Goal: Task Accomplishment & Management: Use online tool/utility

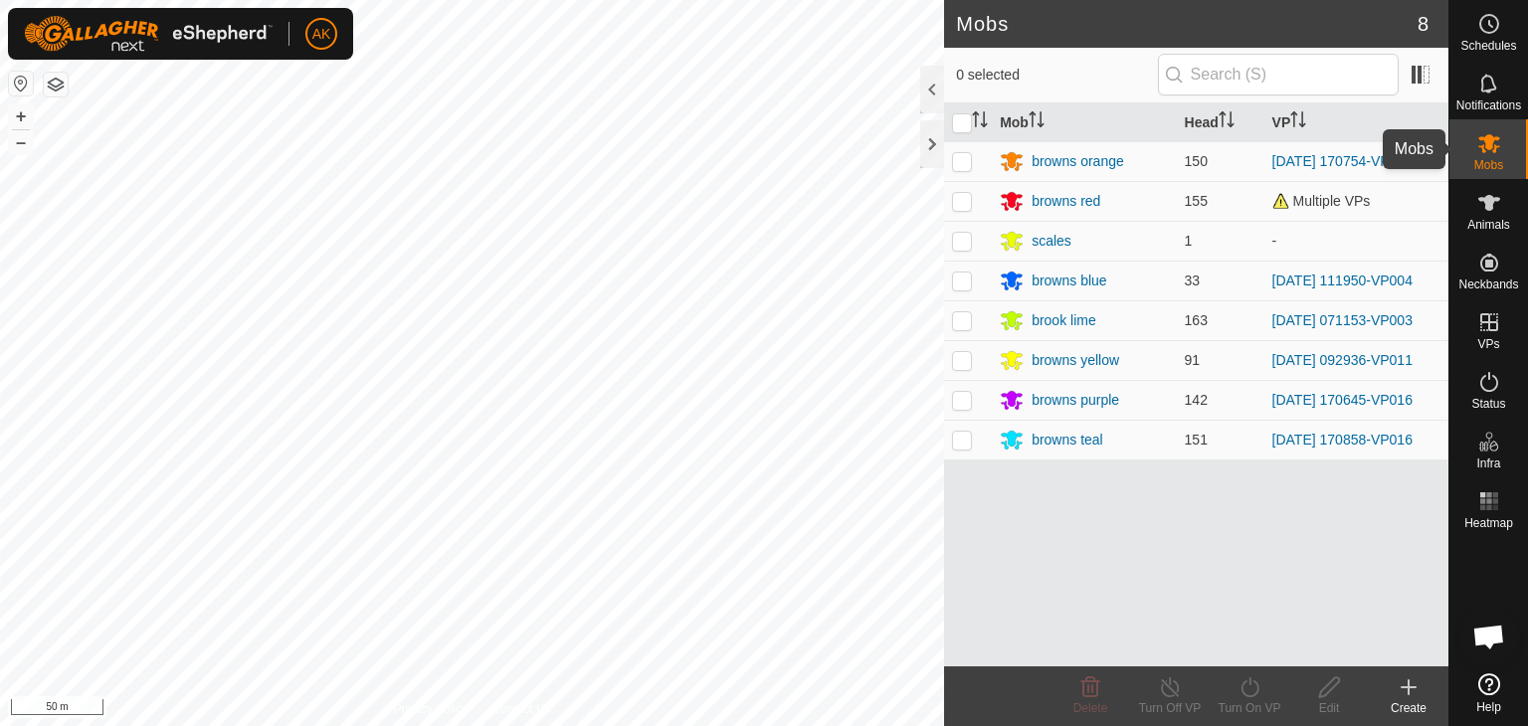
click at [1492, 137] on icon at bounding box center [1489, 143] width 22 height 19
click at [963, 396] on p-checkbox at bounding box center [962, 400] width 20 height 16
checkbox input "true"
click at [1250, 688] on icon at bounding box center [1250, 687] width 25 height 24
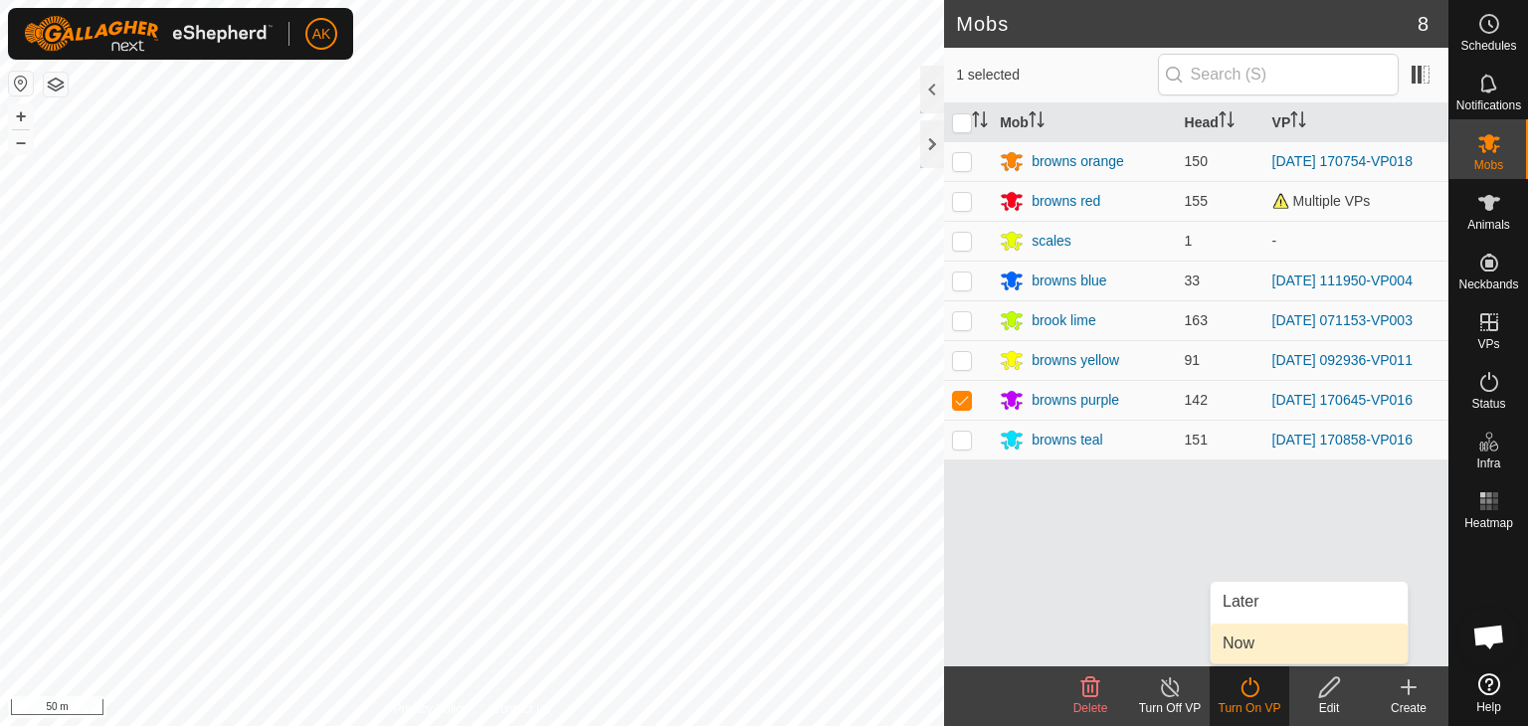
click at [1238, 641] on link "Now" at bounding box center [1309, 644] width 197 height 40
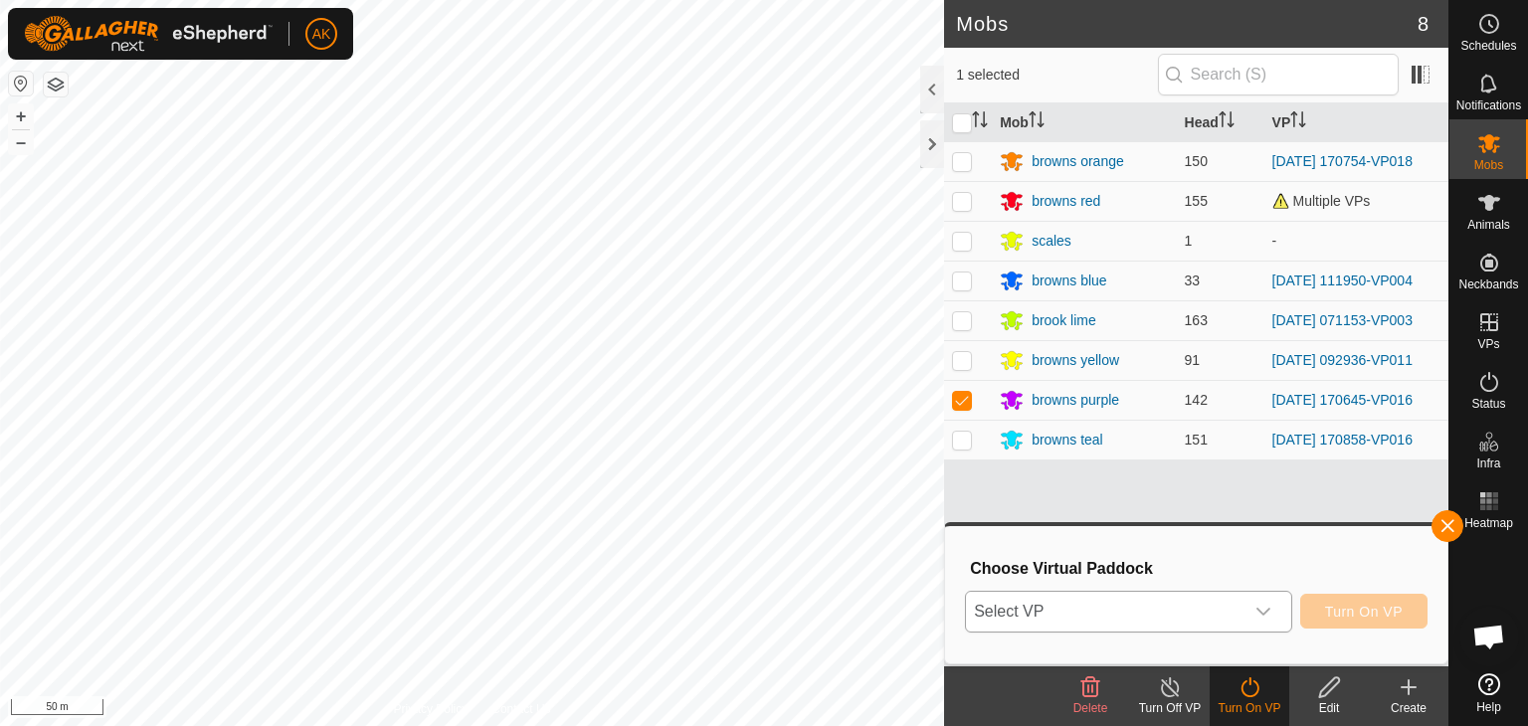
click at [1114, 606] on span "Select VP" at bounding box center [1105, 612] width 278 height 40
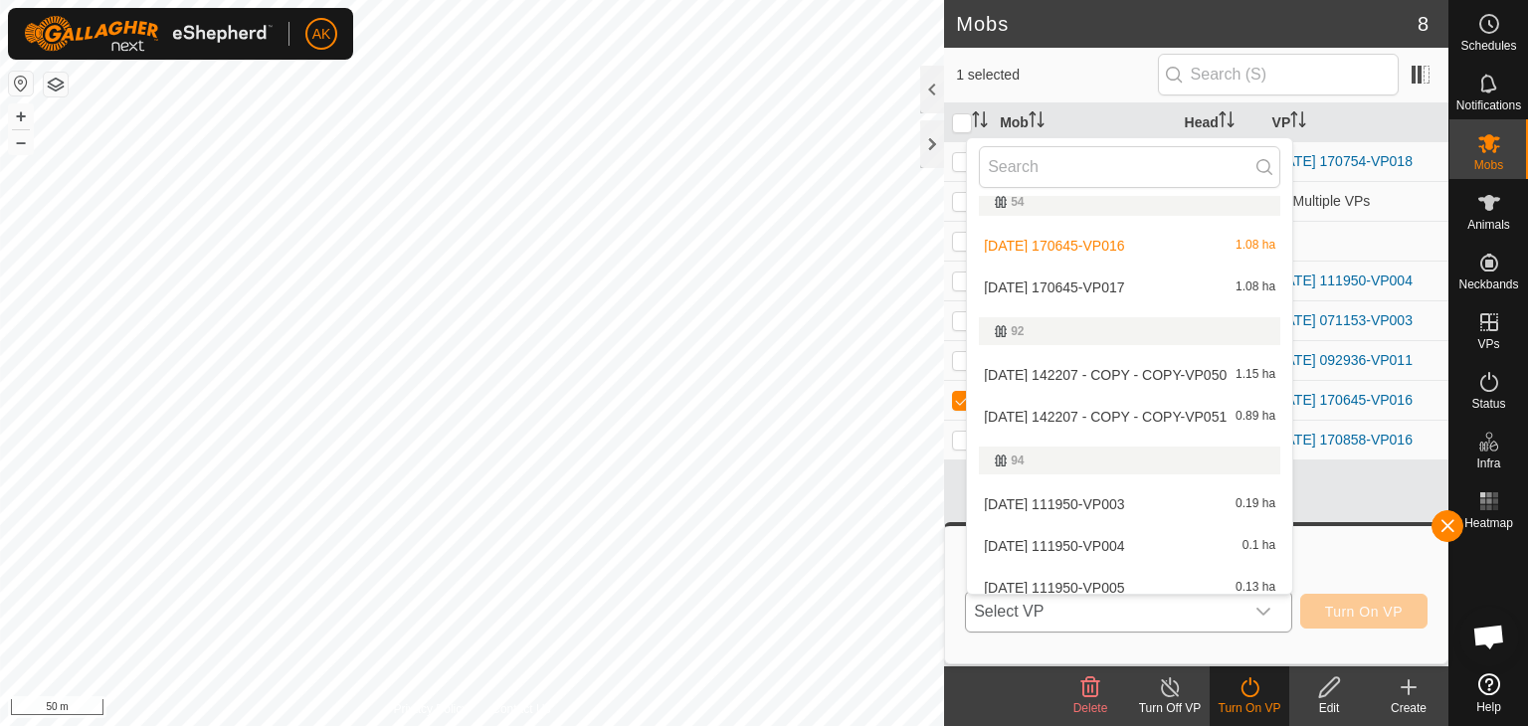
scroll to position [497, 0]
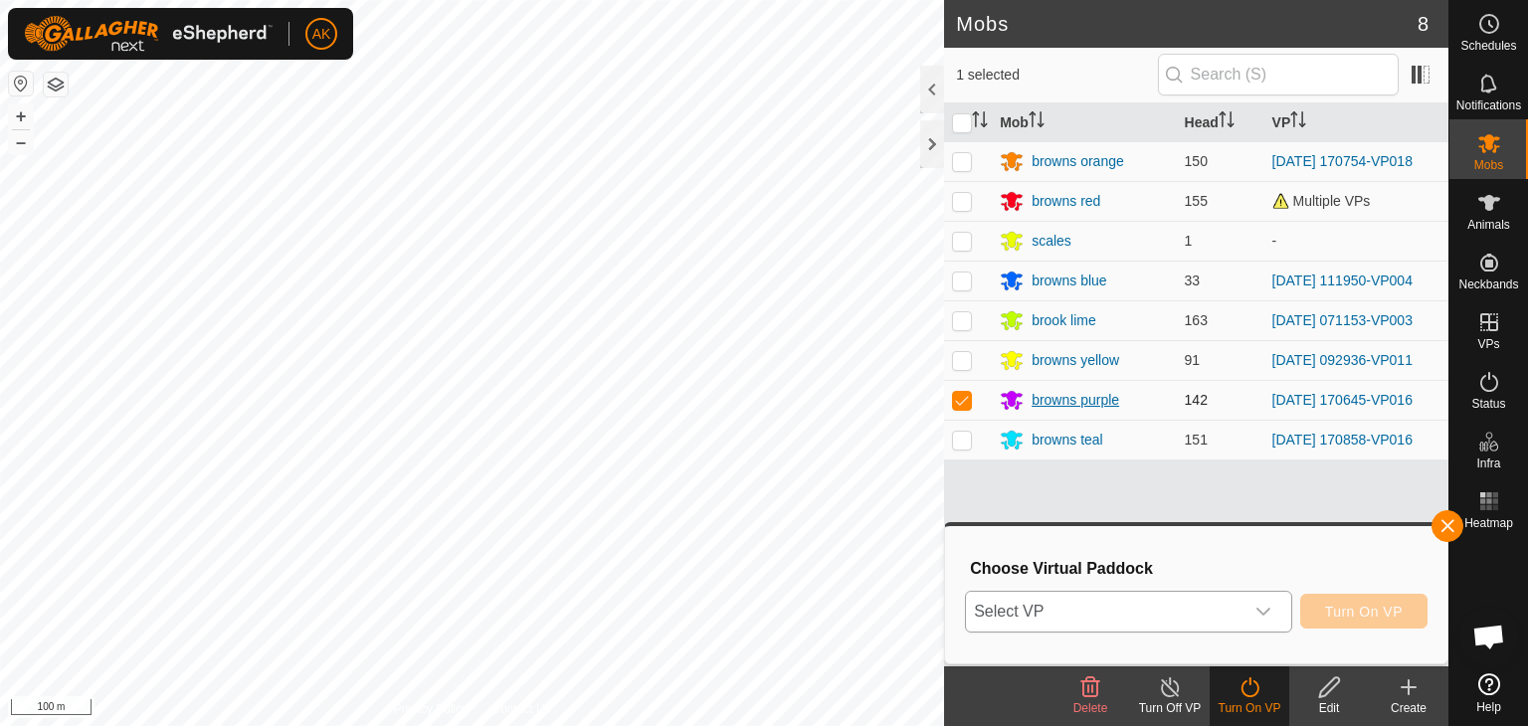
click at [1072, 395] on div "browns purple" at bounding box center [1076, 400] width 88 height 21
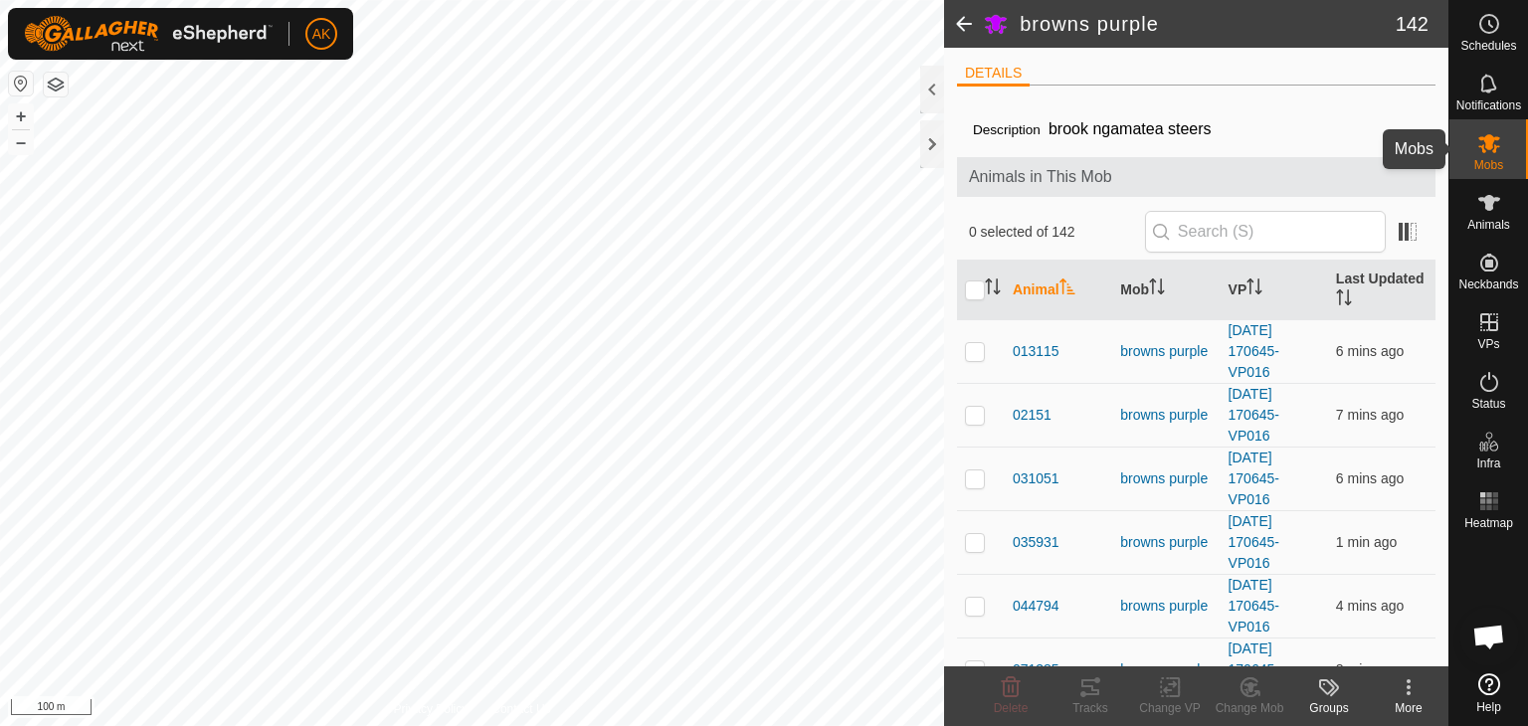
click at [1490, 148] on icon at bounding box center [1489, 143] width 22 height 19
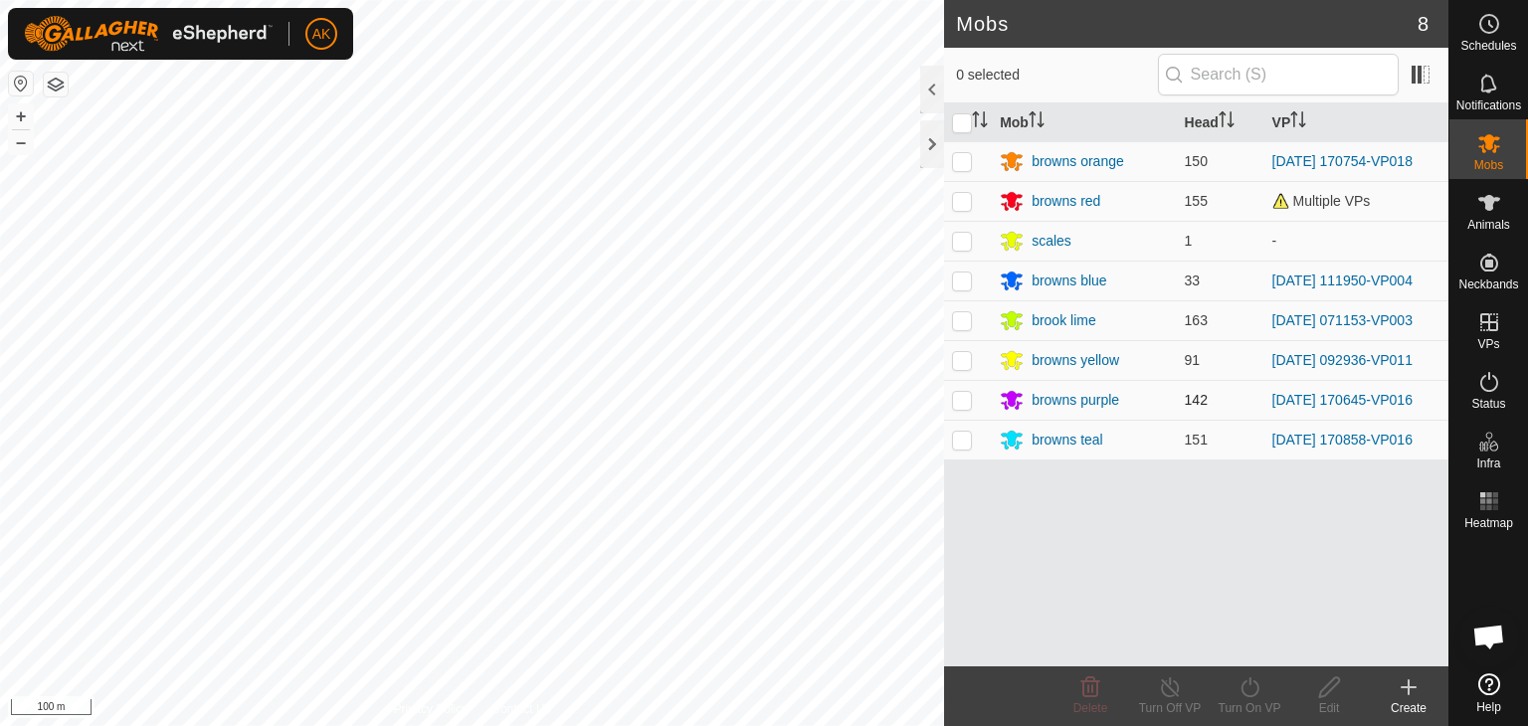
click at [962, 395] on p-checkbox at bounding box center [962, 400] width 20 height 16
checkbox input "true"
click at [1247, 685] on icon at bounding box center [1250, 687] width 25 height 24
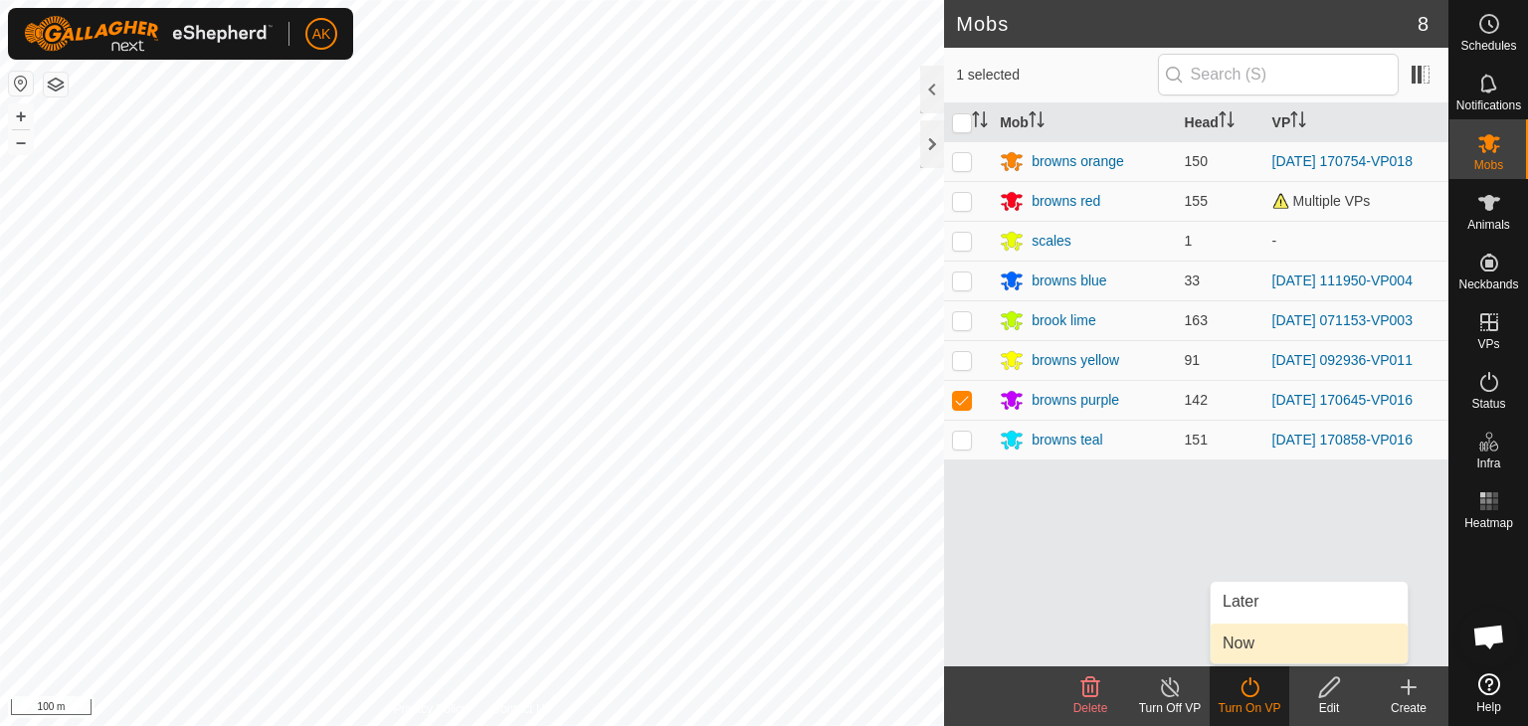
click at [1242, 635] on link "Now" at bounding box center [1309, 644] width 197 height 40
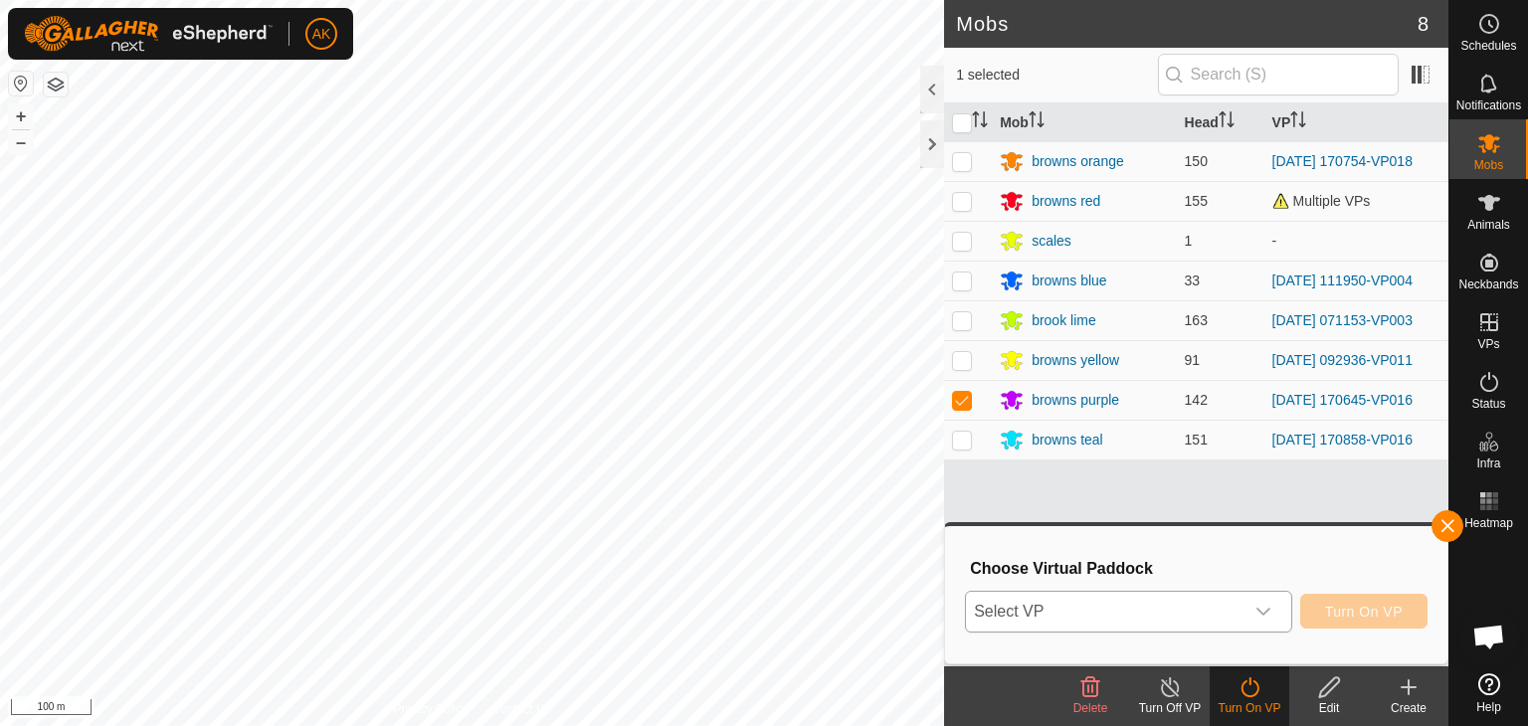
click at [1196, 599] on span "Select VP" at bounding box center [1105, 612] width 278 height 40
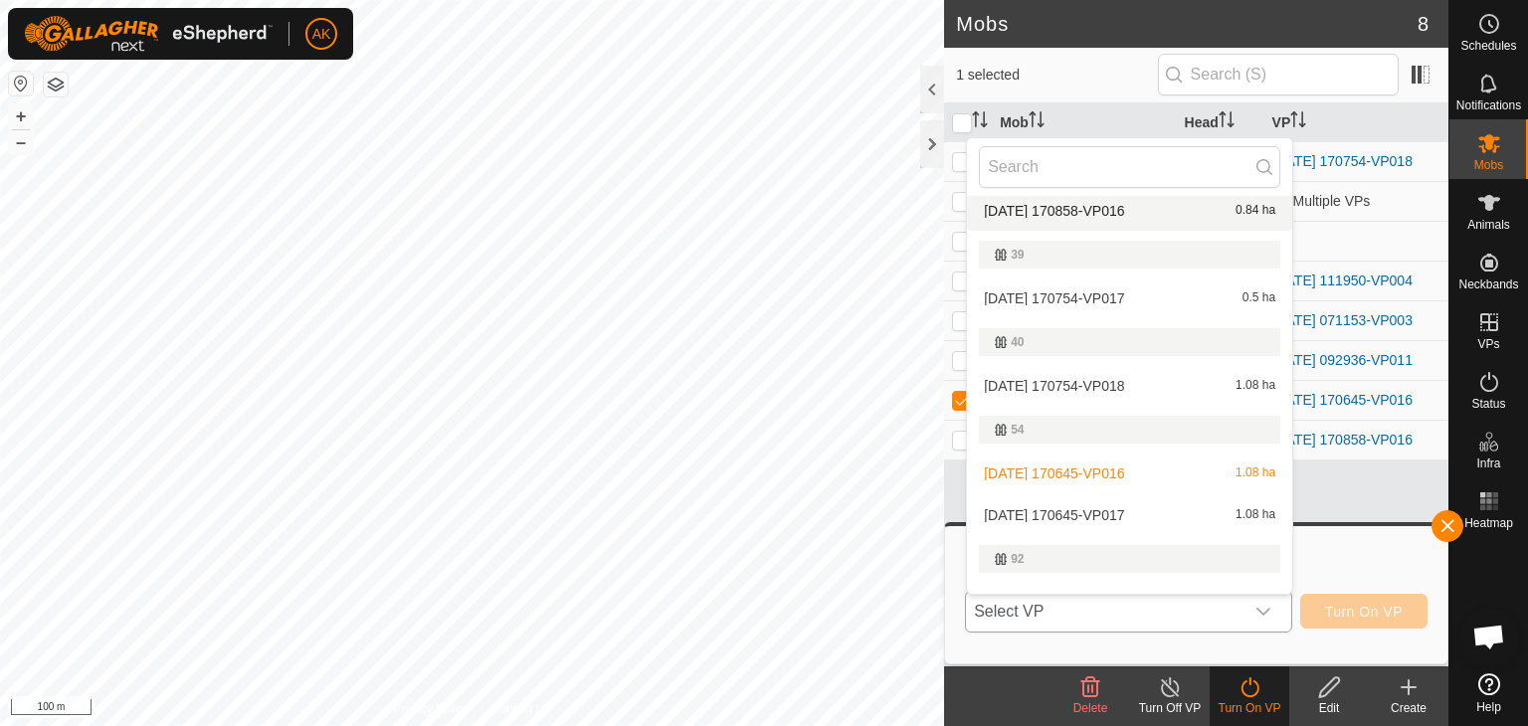
scroll to position [398, 0]
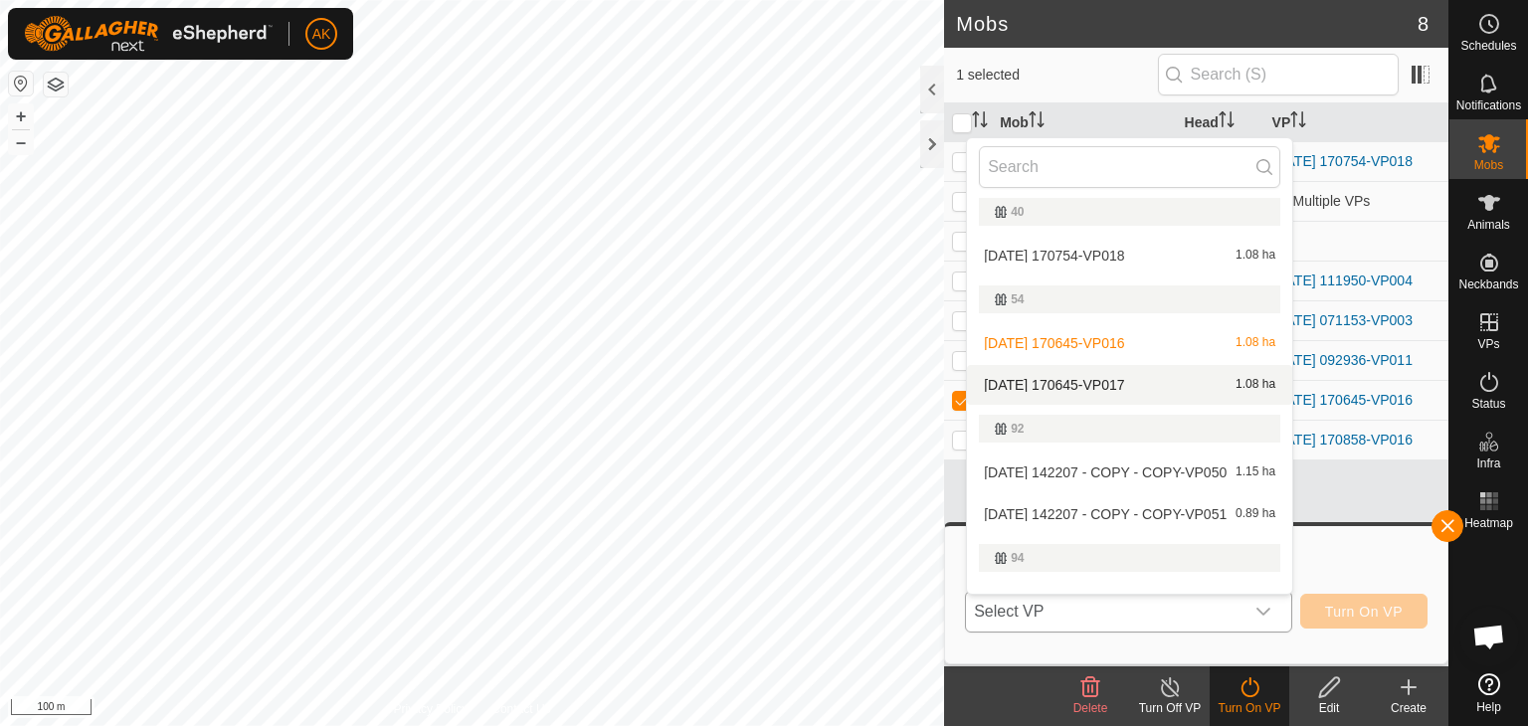
click at [1086, 377] on li "[DATE] 170645-VP017 1.08 ha" at bounding box center [1129, 385] width 325 height 40
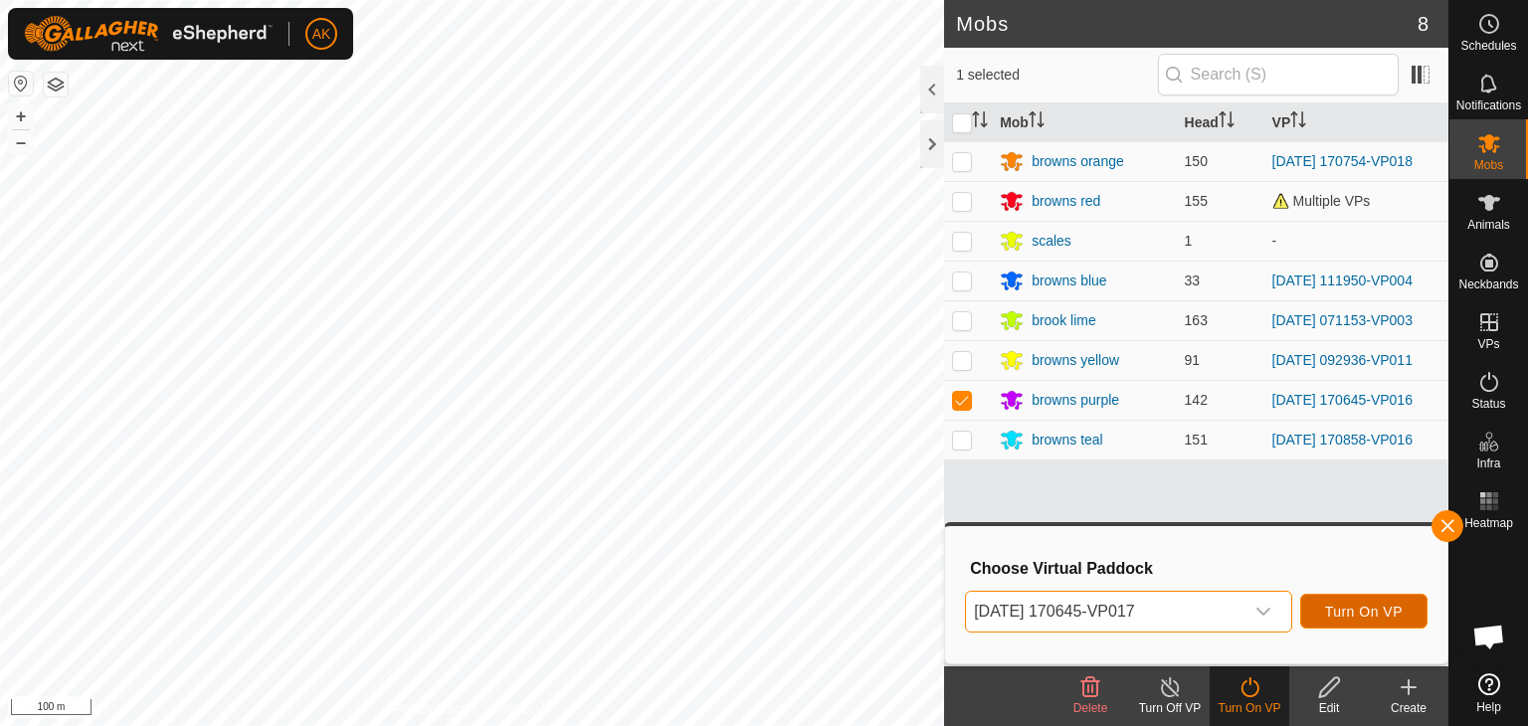
click at [1336, 607] on span "Turn On VP" at bounding box center [1364, 612] width 78 height 16
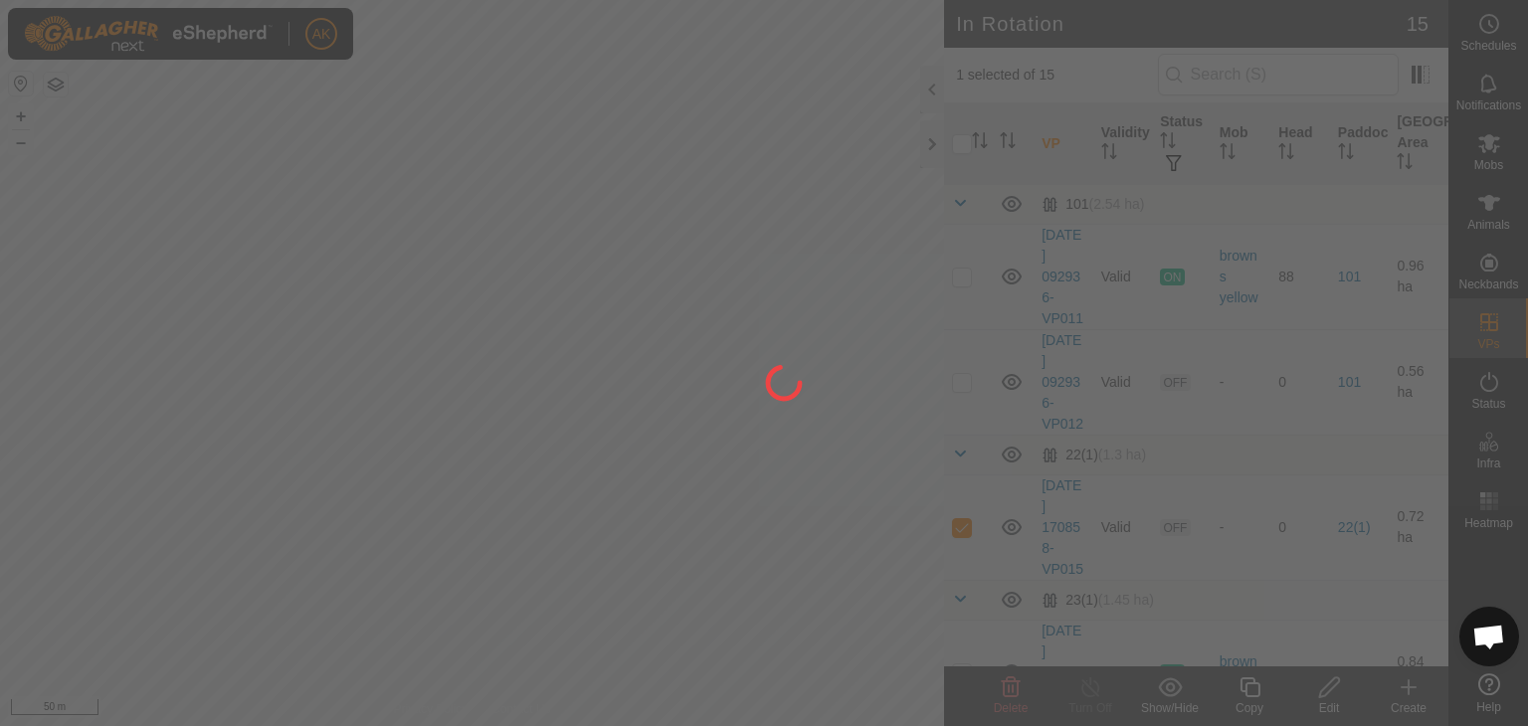
click at [295, 280] on div at bounding box center [764, 363] width 1528 height 726
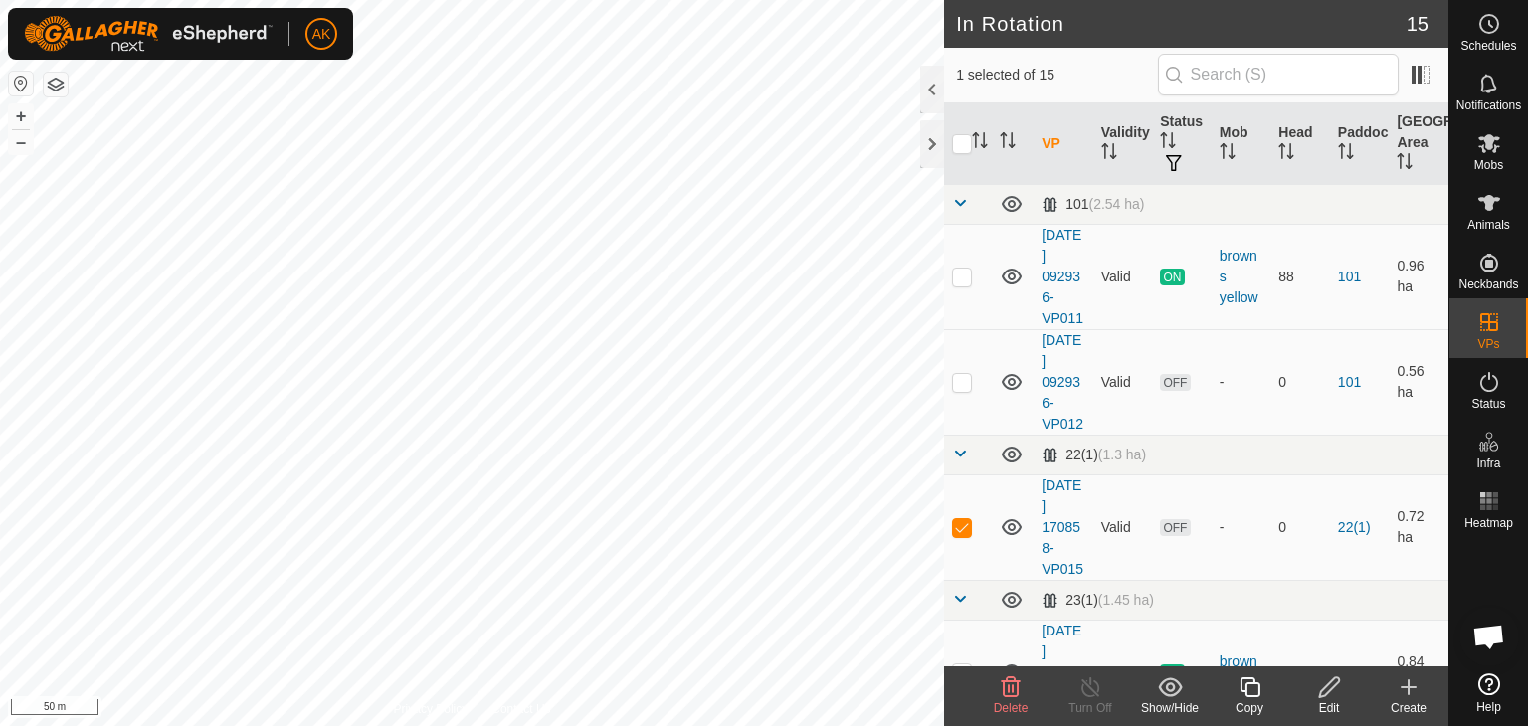
click at [1005, 701] on span "Delete" at bounding box center [1011, 708] width 35 height 14
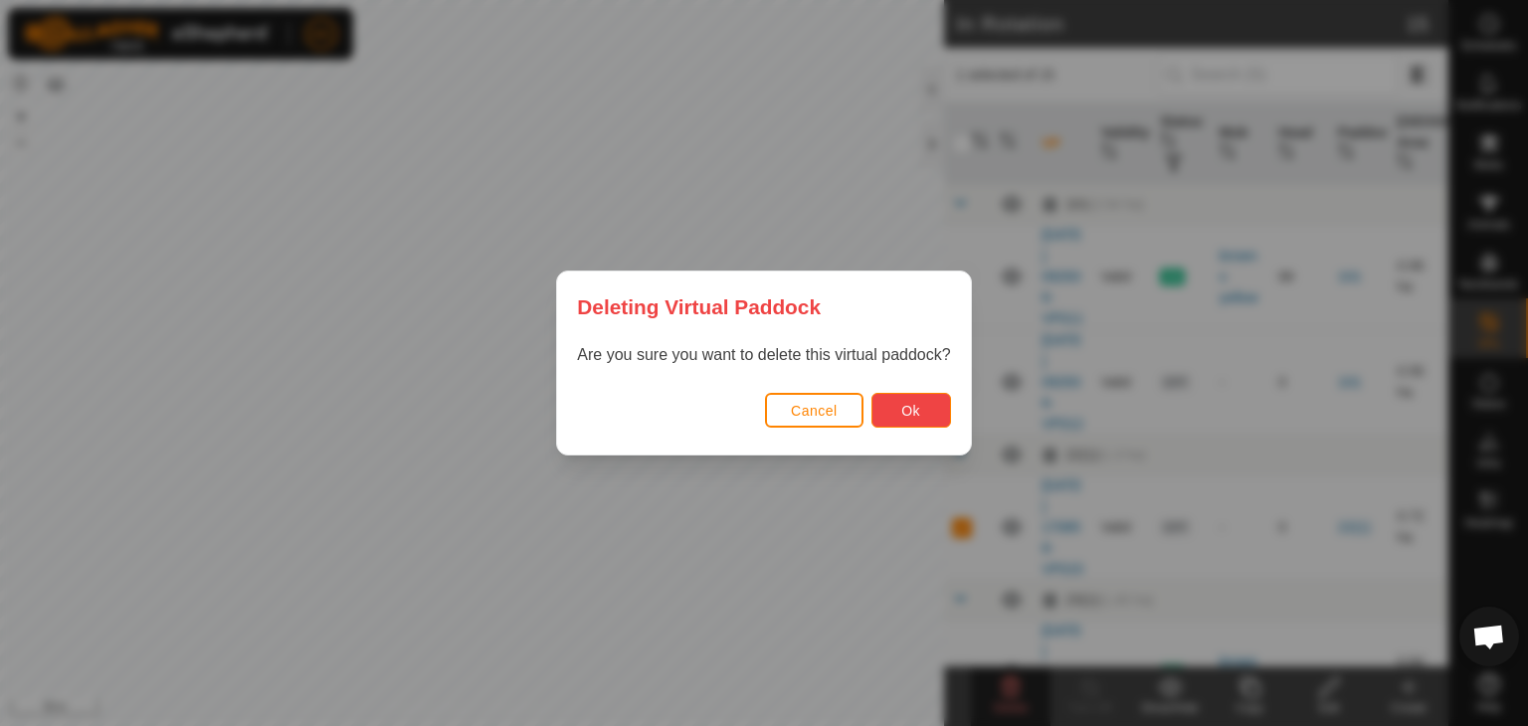
click at [915, 417] on span "Ok" at bounding box center [910, 411] width 19 height 16
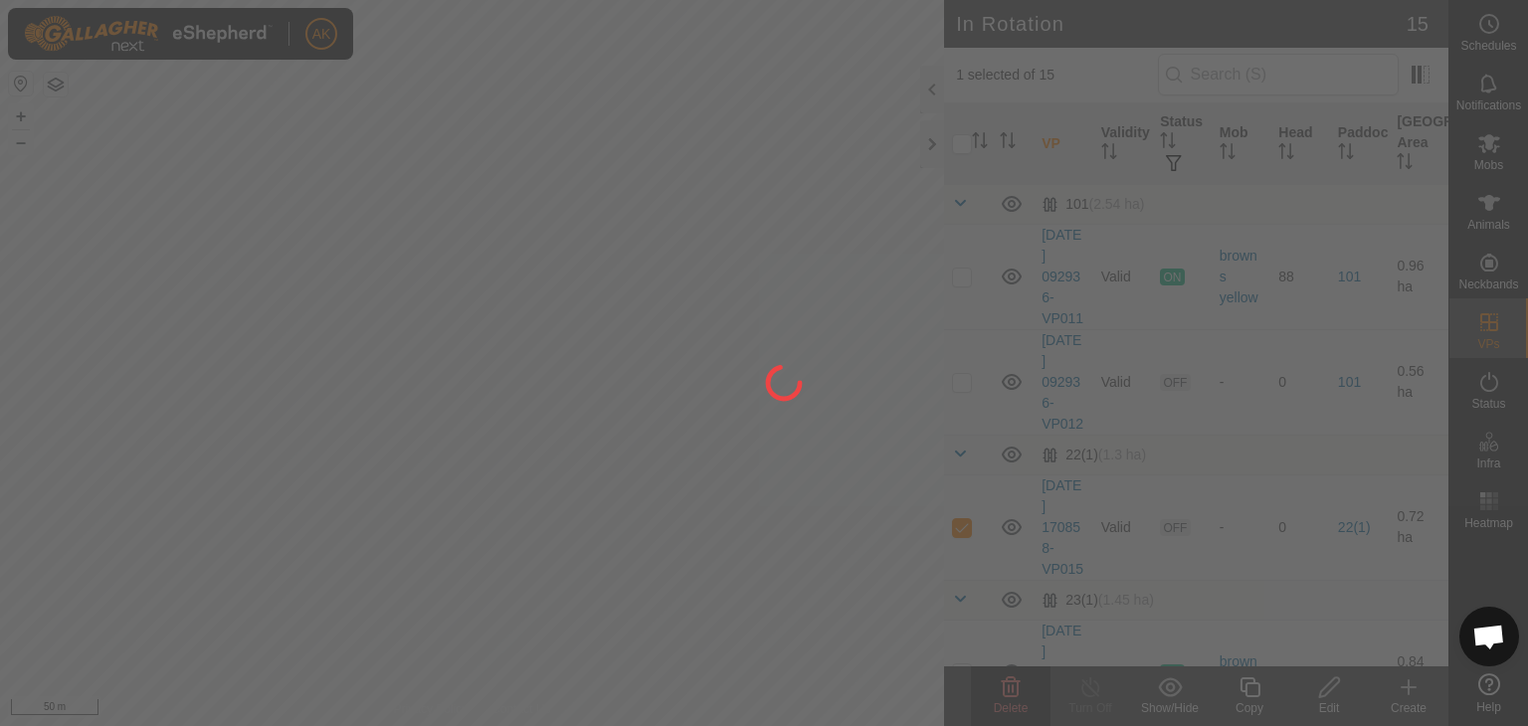
checkbox input "false"
